Goal: Find specific page/section: Find specific page/section

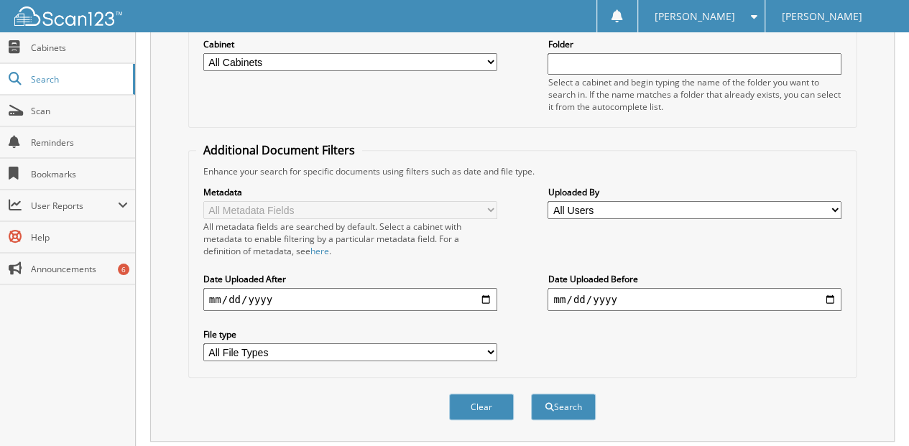
scroll to position [167, 0]
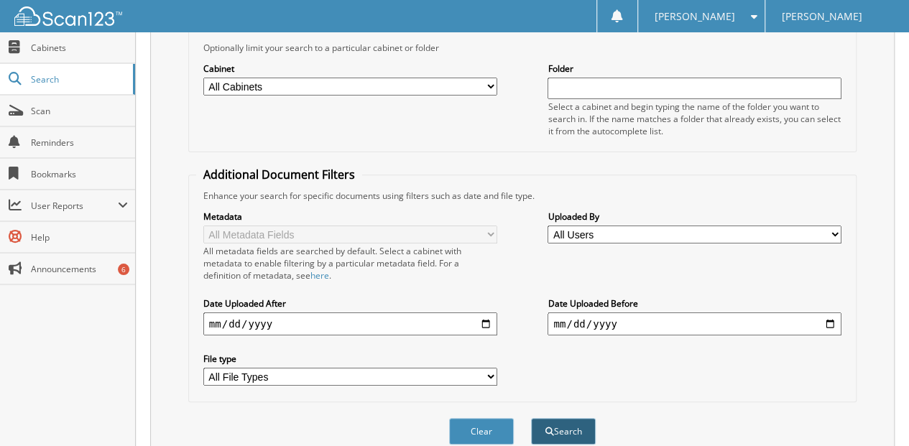
type input "[PERSON_NAME]"
click at [558, 418] on button "Search" at bounding box center [563, 431] width 65 height 27
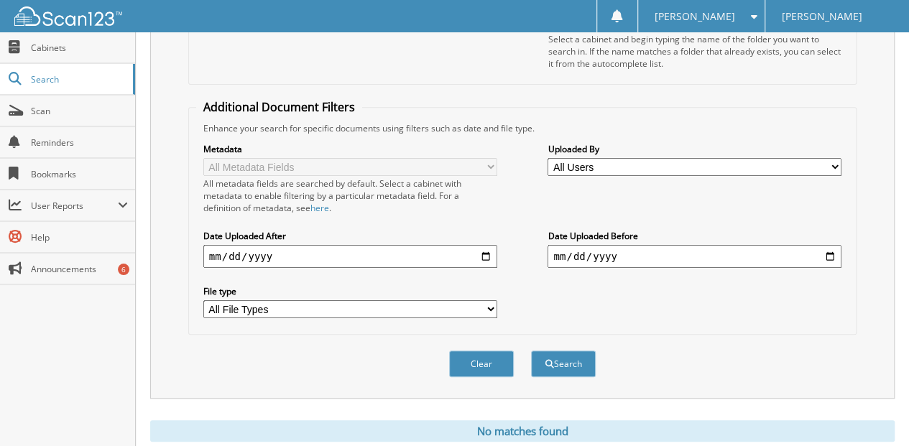
scroll to position [239, 0]
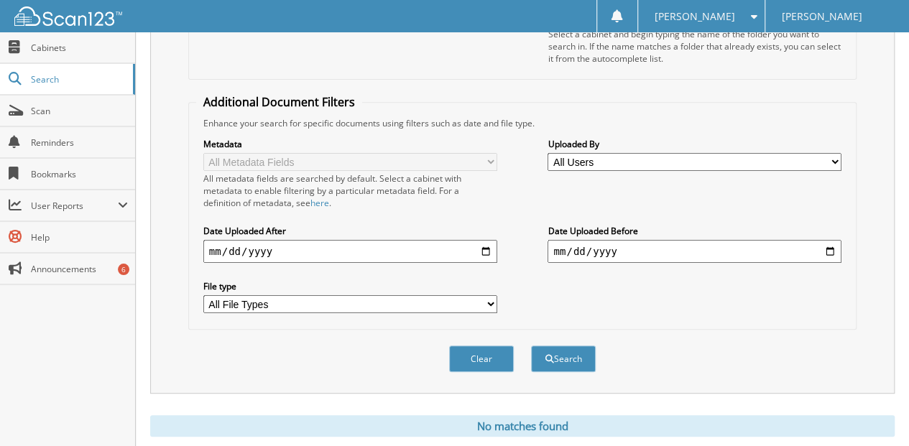
click at [481, 346] on button "Clear" at bounding box center [481, 359] width 65 height 27
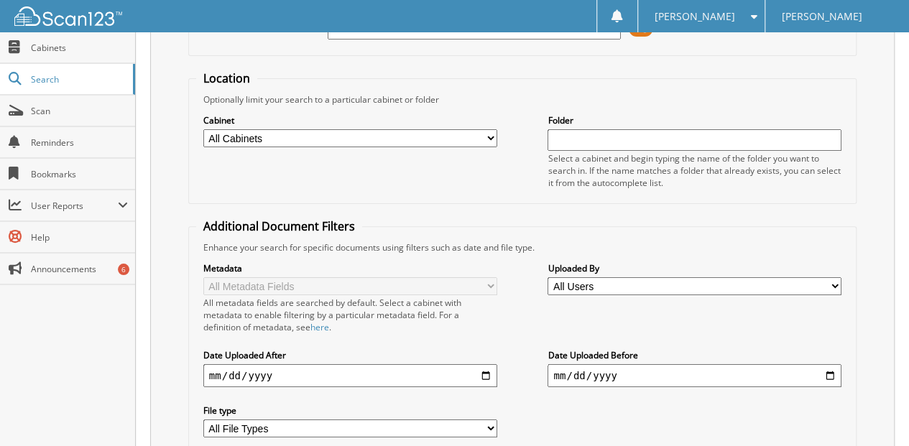
scroll to position [0, 0]
